Goal: Information Seeking & Learning: Learn about a topic

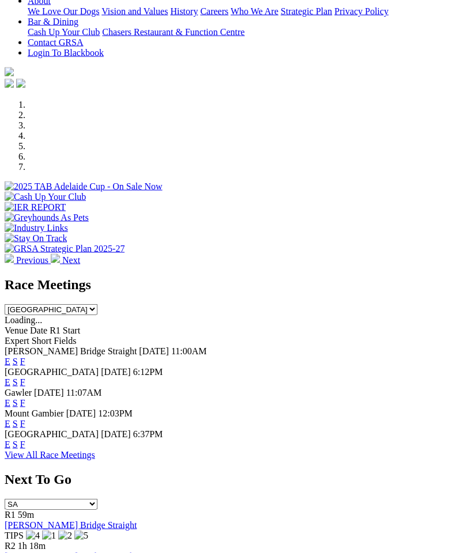
scroll to position [286, 0]
click at [25, 377] on link "F" at bounding box center [22, 382] width 5 height 10
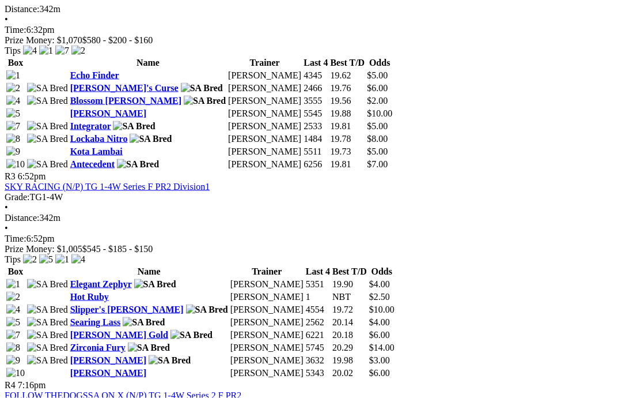
scroll to position [897, 0]
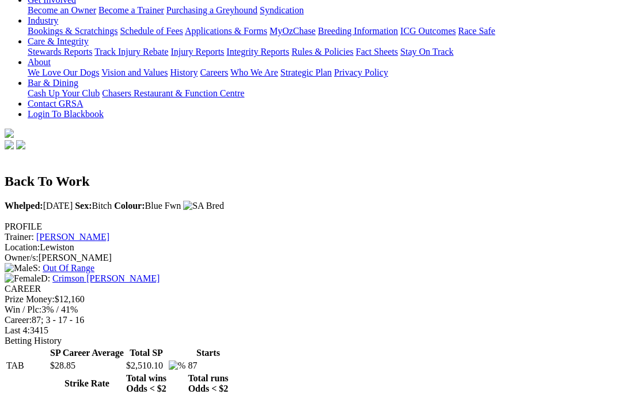
scroll to position [213, 0]
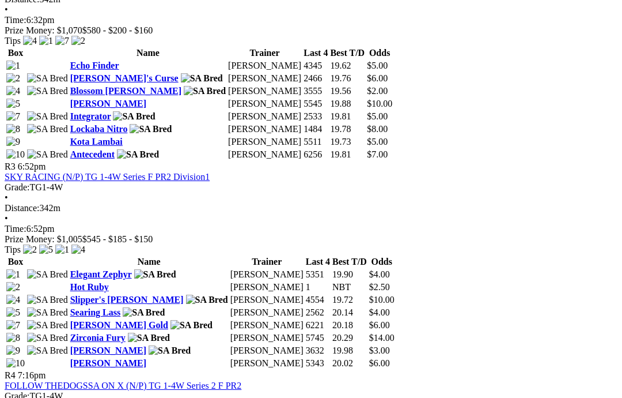
scroll to position [834, 28]
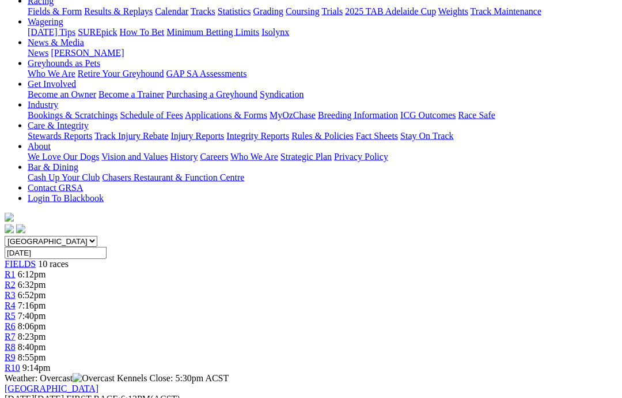
scroll to position [146, 0]
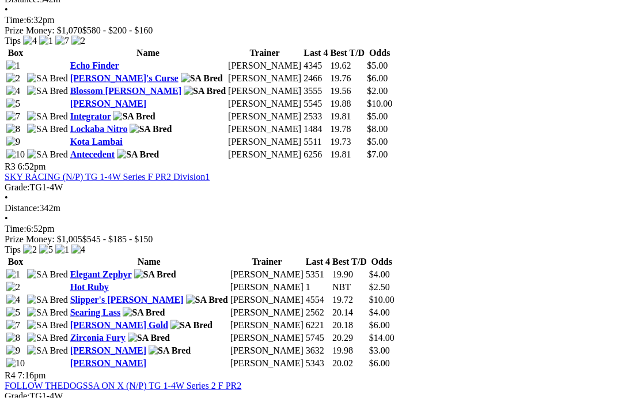
scroll to position [834, 7]
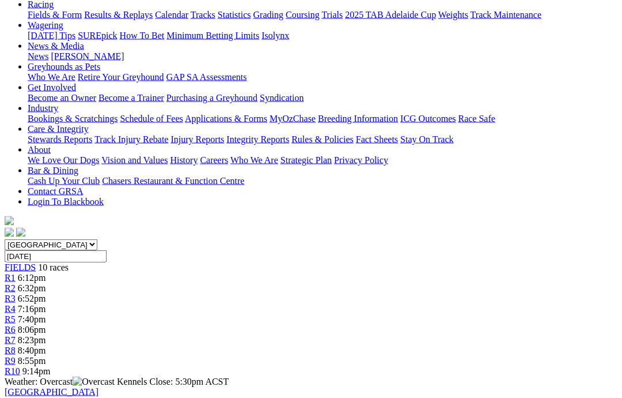
scroll to position [141, 5]
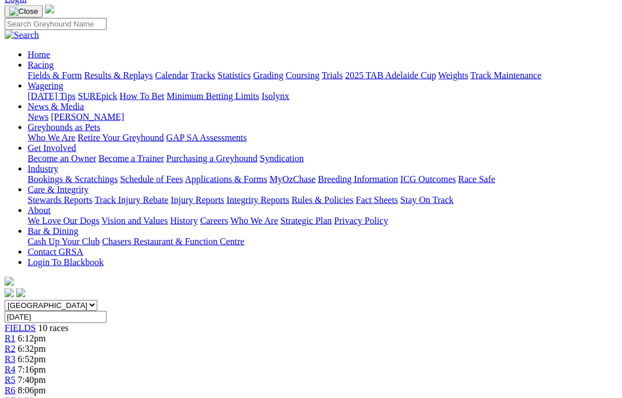
scroll to position [10, 5]
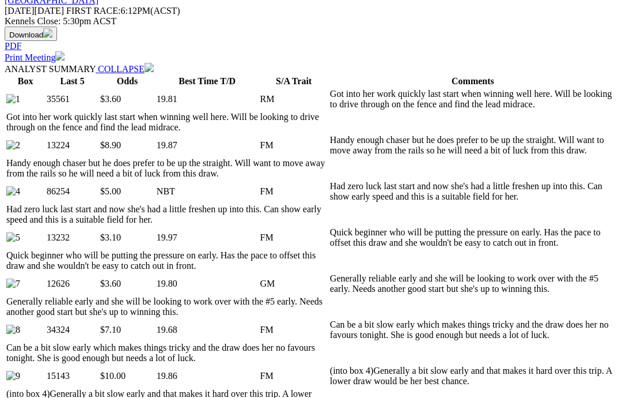
scroll to position [511, 0]
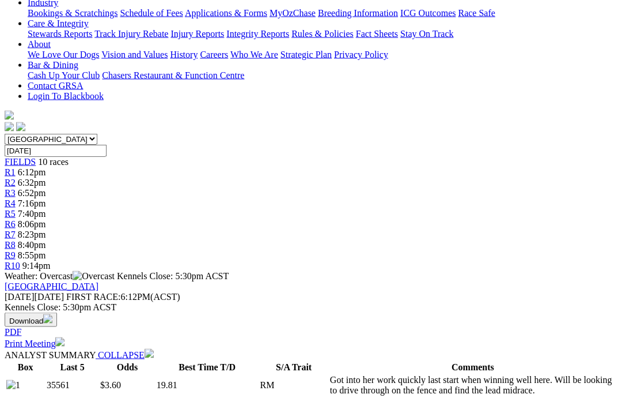
scroll to position [195, 0]
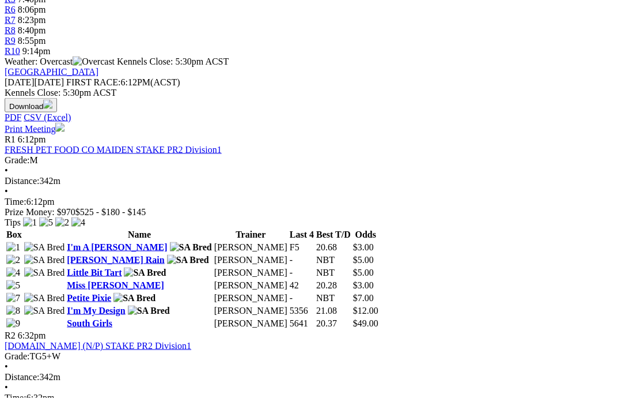
scroll to position [410, 7]
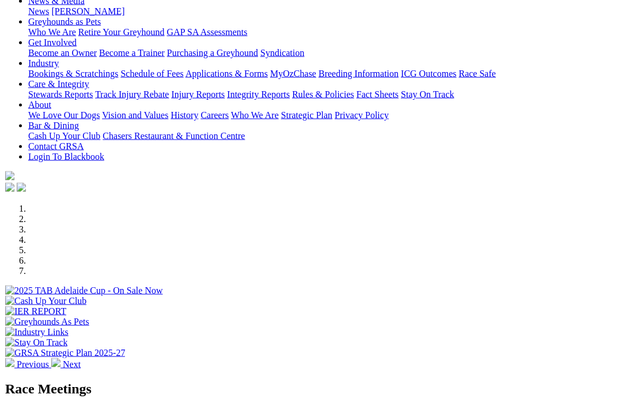
scroll to position [161, 0]
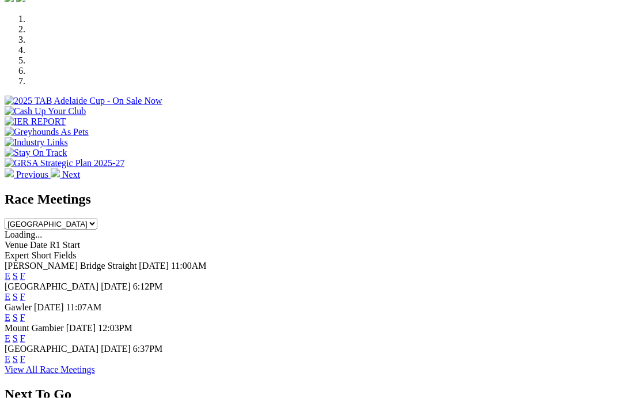
scroll to position [350, 0]
click at [95, 364] on link "View All Race Meetings" at bounding box center [50, 369] width 90 height 10
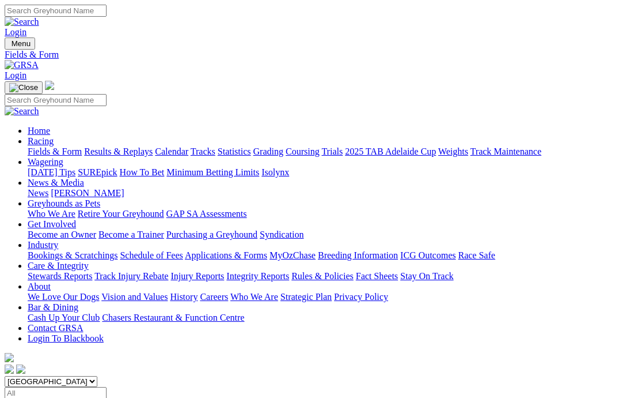
click at [324, 146] on div "Fields & Form Results & Replays Calendar Tracks Statistics Grading Coursing Tri…" at bounding box center [323, 151] width 590 height 10
click at [107, 387] on input "Select date" at bounding box center [56, 393] width 102 height 12
type input "Yesterday, 29 Sep 2025"
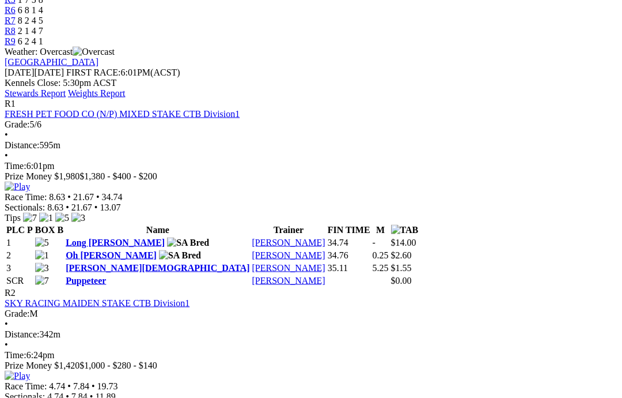
scroll to position [458, 0]
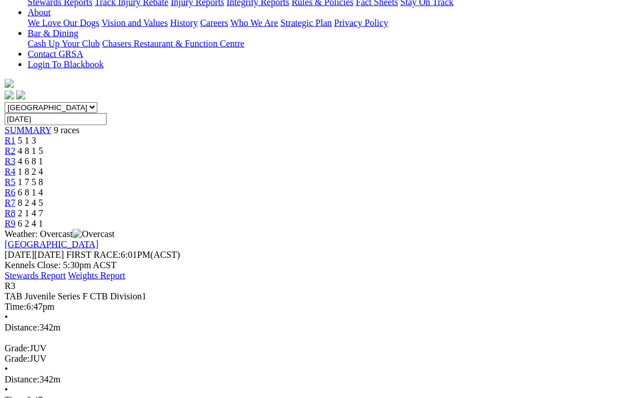
scroll to position [274, 0]
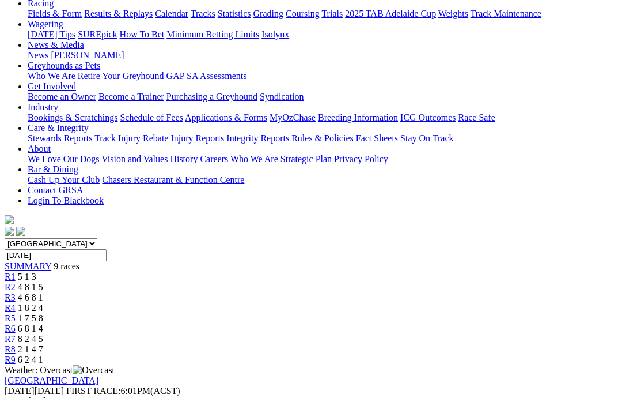
scroll to position [131, 0]
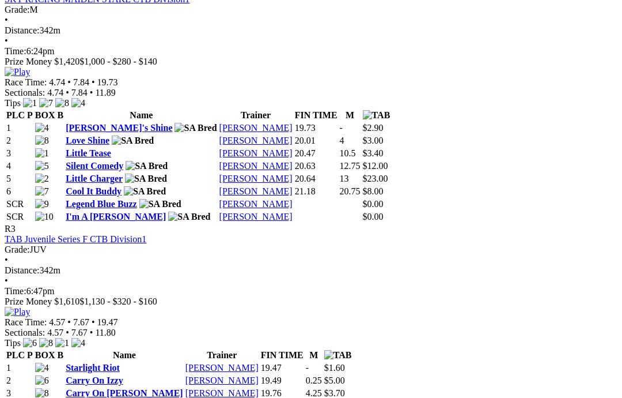
scroll to position [756, 0]
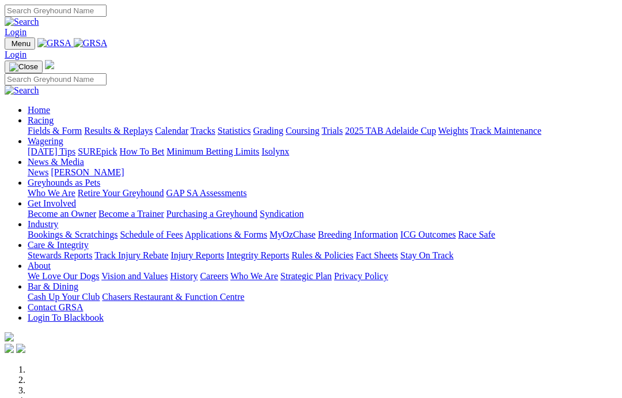
click at [89, 240] on link "Care & Integrity" at bounding box center [58, 245] width 61 height 10
click at [289, 250] on link "Integrity Reports" at bounding box center [257, 255] width 63 height 10
